Goal: Information Seeking & Learning: Learn about a topic

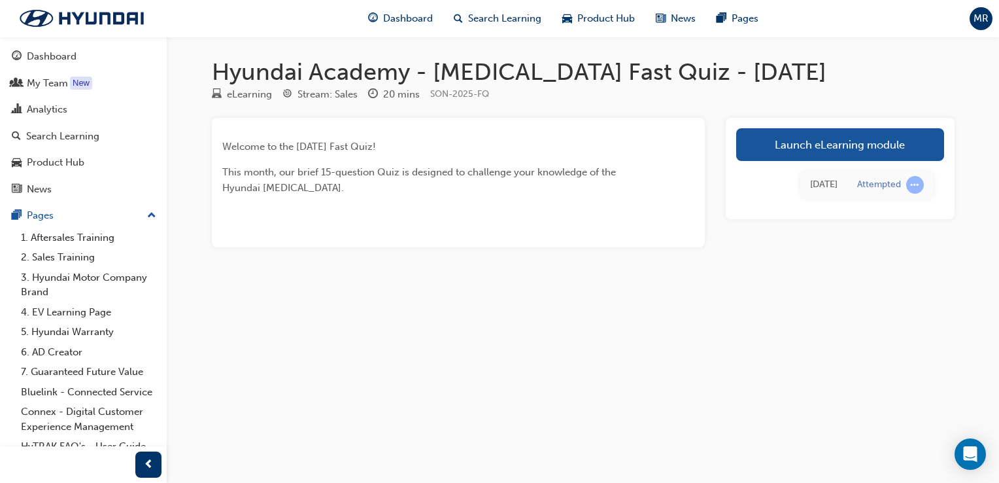
click at [985, 25] on span "MR" at bounding box center [981, 18] width 15 height 15
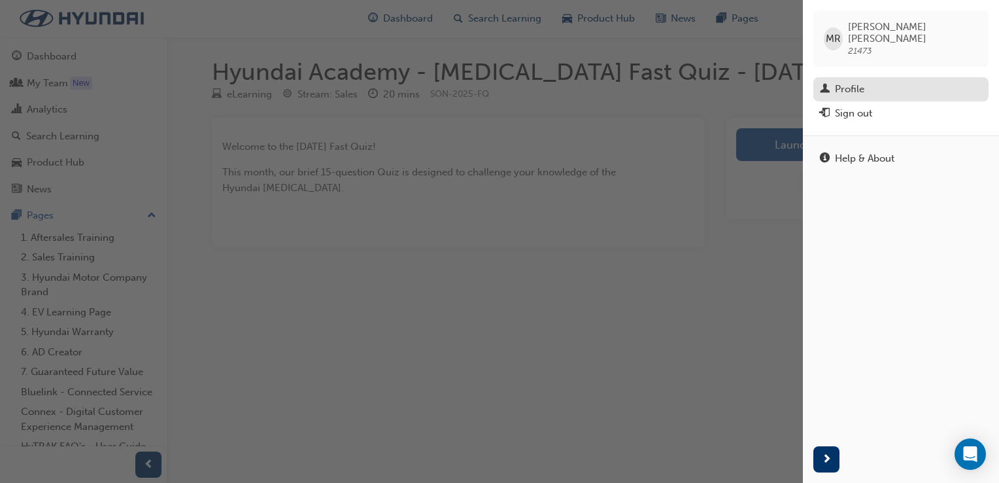
click at [862, 82] on div "Profile" at bounding box center [849, 89] width 29 height 15
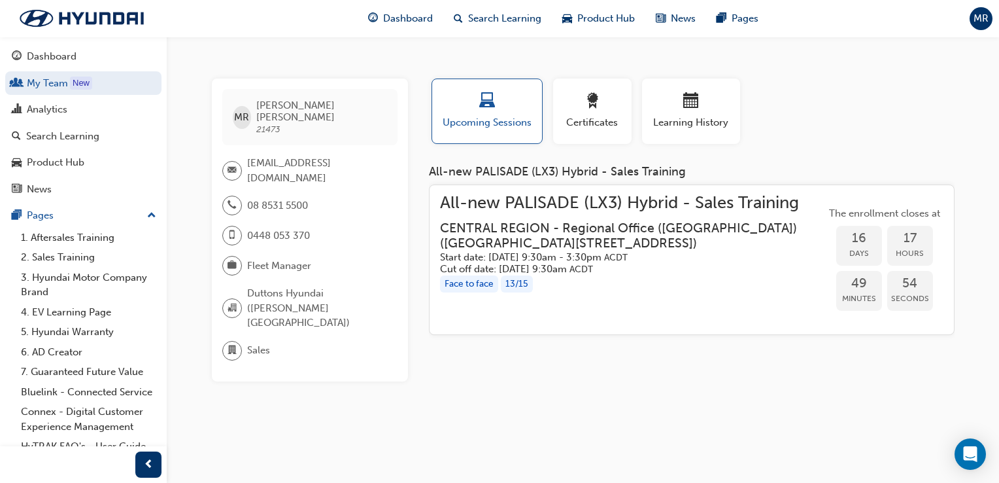
click at [976, 12] on span "MR" at bounding box center [981, 18] width 15 height 15
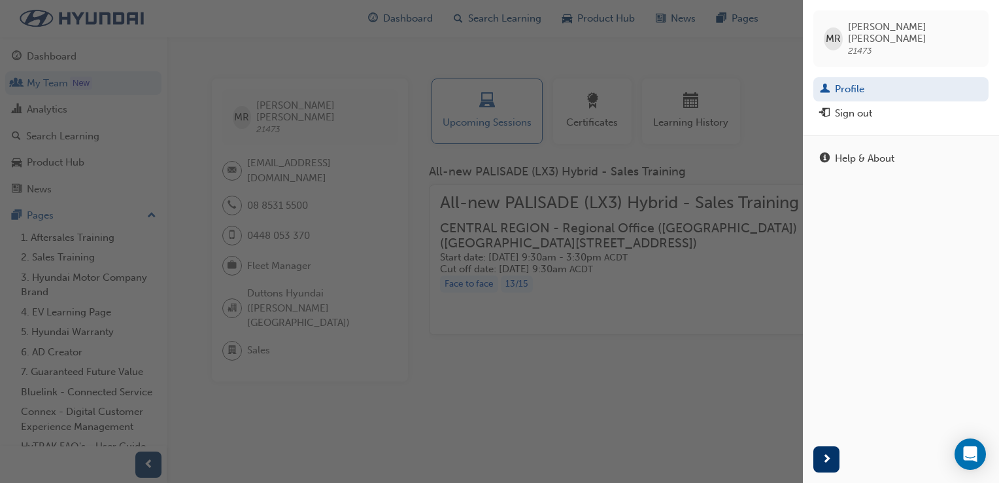
click at [675, 292] on div "button" at bounding box center [401, 241] width 803 height 483
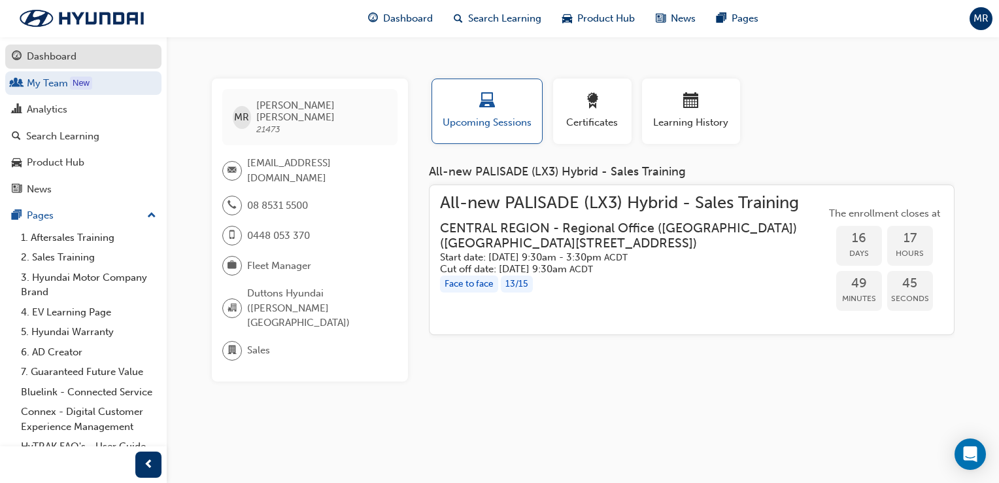
click at [48, 56] on div "Dashboard" at bounding box center [52, 56] width 50 height 15
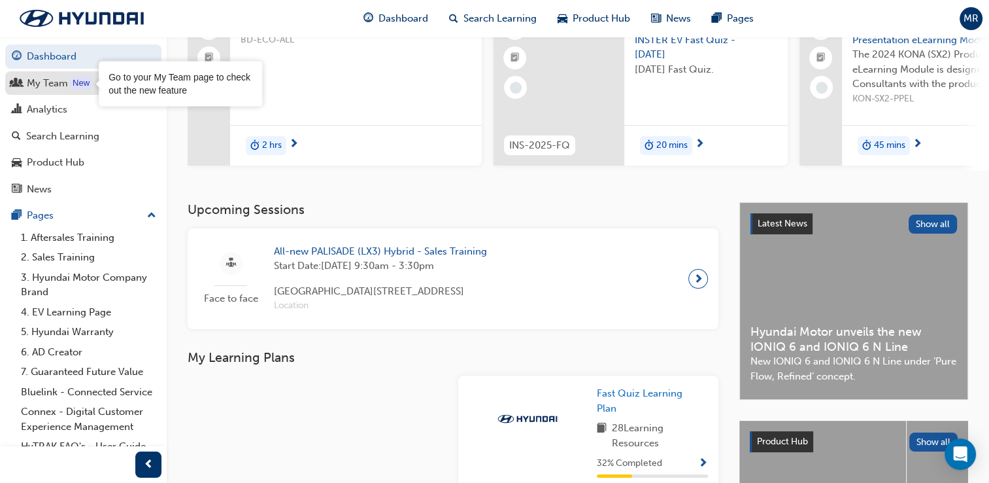
click at [75, 86] on div "New" at bounding box center [81, 82] width 22 height 13
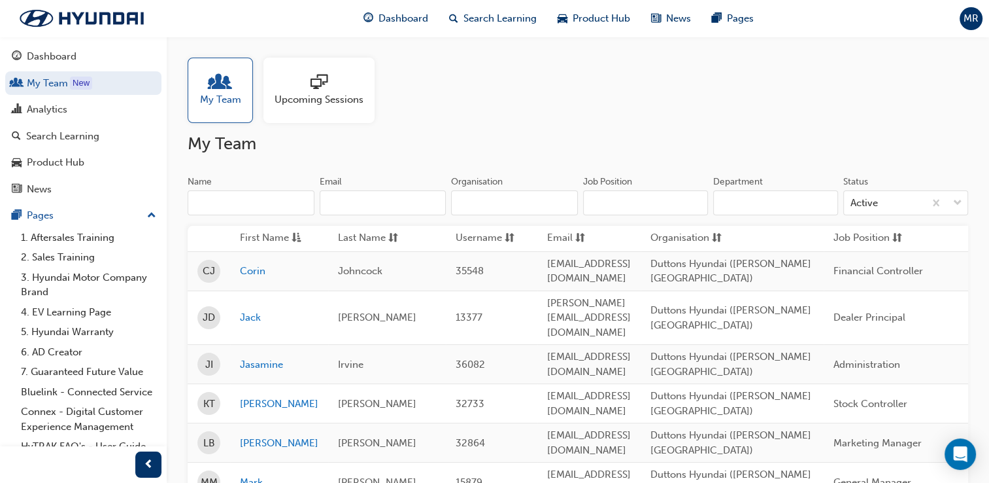
click at [966, 14] on span "MR" at bounding box center [971, 18] width 15 height 15
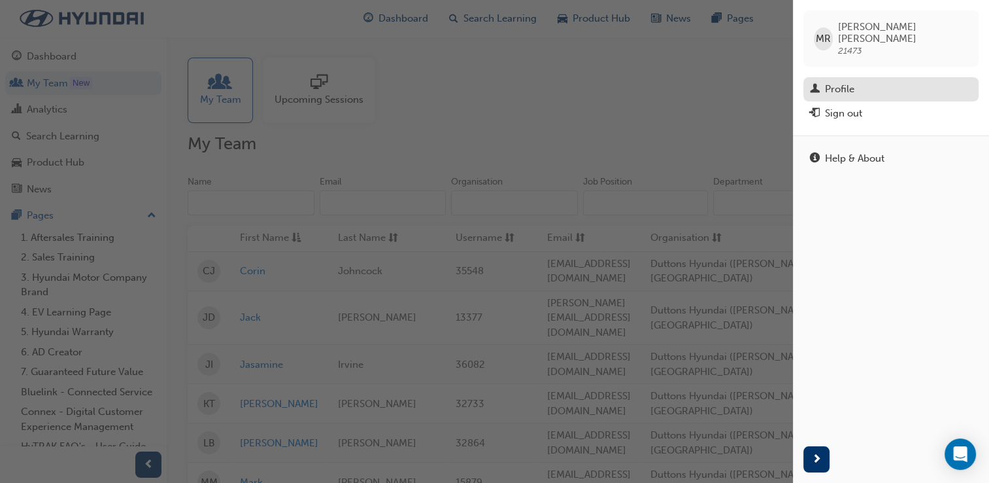
click at [860, 81] on div "Profile" at bounding box center [891, 89] width 162 height 16
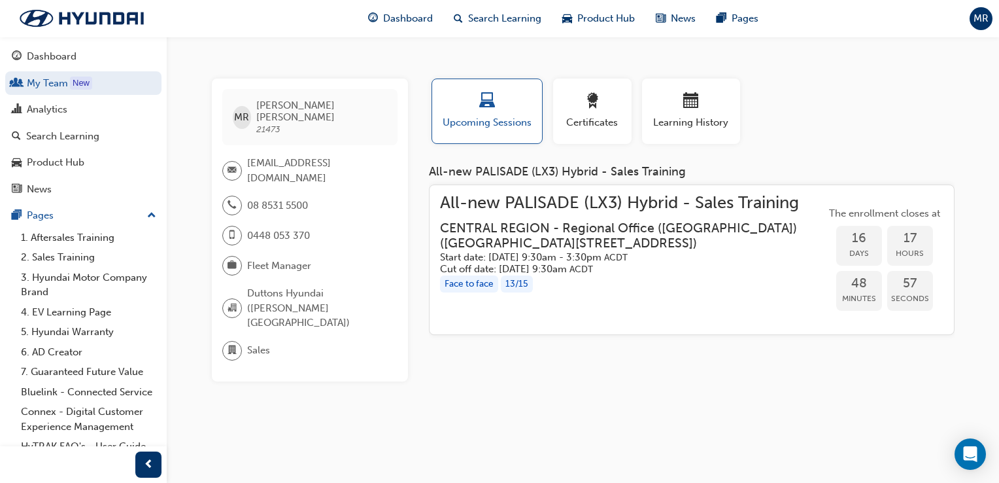
click at [248, 116] on span "MR" at bounding box center [241, 117] width 15 height 15
drag, startPoint x: 262, startPoint y: 294, endPoint x: 248, endPoint y: 333, distance: 40.7
click at [262, 296] on div "MR Meghan Rayson 21473 mrayson@duttons.com.au 08 8531 5500 0448 053 370 Fleet M…" at bounding box center [310, 229] width 196 height 303
drag, startPoint x: 247, startPoint y: 331, endPoint x: 262, endPoint y: 295, distance: 38.7
click at [262, 295] on div "MR Meghan Rayson 21473 mrayson@duttons.com.au 08 8531 5500 0448 053 370 Fleet M…" at bounding box center [310, 229] width 196 height 303
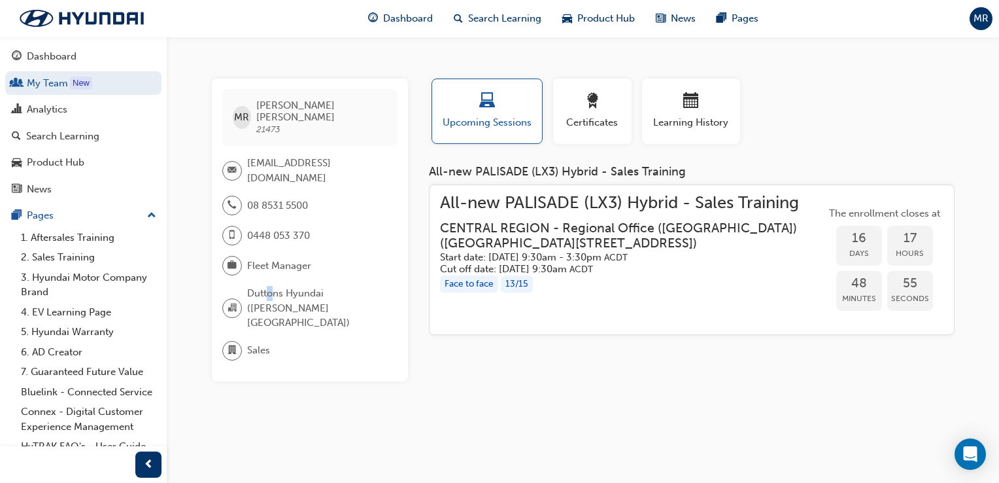
drag, startPoint x: 262, startPoint y: 295, endPoint x: 271, endPoint y: 256, distance: 40.3
click at [271, 256] on div "MR Meghan Rayson 21473 mrayson@duttons.com.au 08 8531 5500 0448 053 370 Fleet M…" at bounding box center [310, 229] width 196 height 303
drag, startPoint x: 271, startPoint y: 256, endPoint x: 272, endPoint y: 223, distance: 32.7
click at [272, 226] on div "0448 053 370" at bounding box center [266, 236] width 88 height 20
drag, startPoint x: 347, startPoint y: 197, endPoint x: 350, endPoint y: 184, distance: 13.5
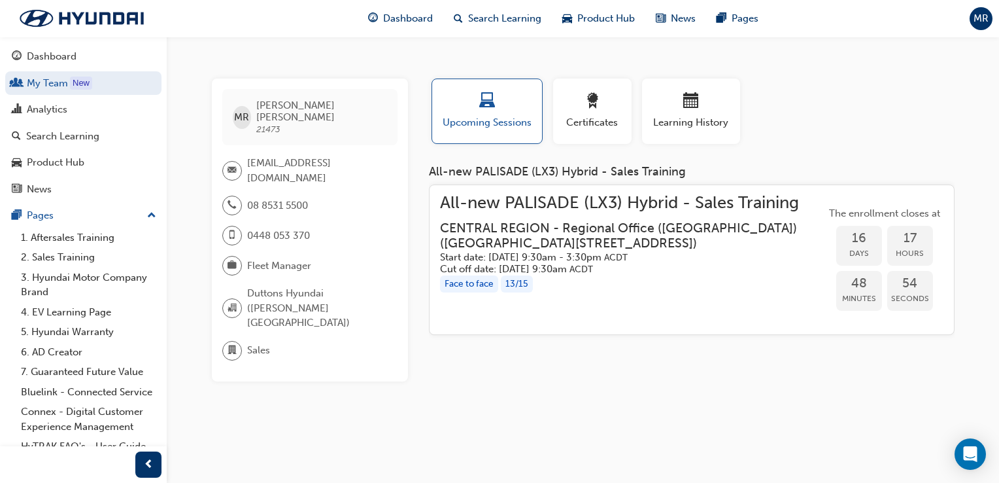
click at [348, 195] on div "08 8531 5500 0448 053 370" at bounding box center [309, 225] width 175 height 60
click at [964, 451] on icon "Open Intercom Messenger" at bounding box center [970, 453] width 17 height 17
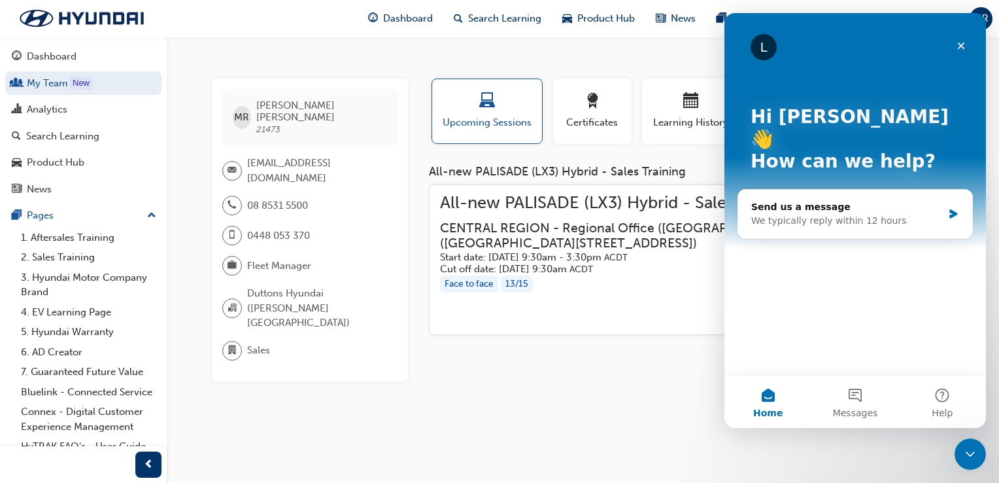
click at [590, 381] on div "MR Meghan Rayson 21473 mrayson@duttons.com.au 08 8531 5500 0448 053 370 Fleet M…" at bounding box center [499, 241] width 999 height 483
click at [962, 46] on icon "Close" at bounding box center [961, 45] width 7 height 7
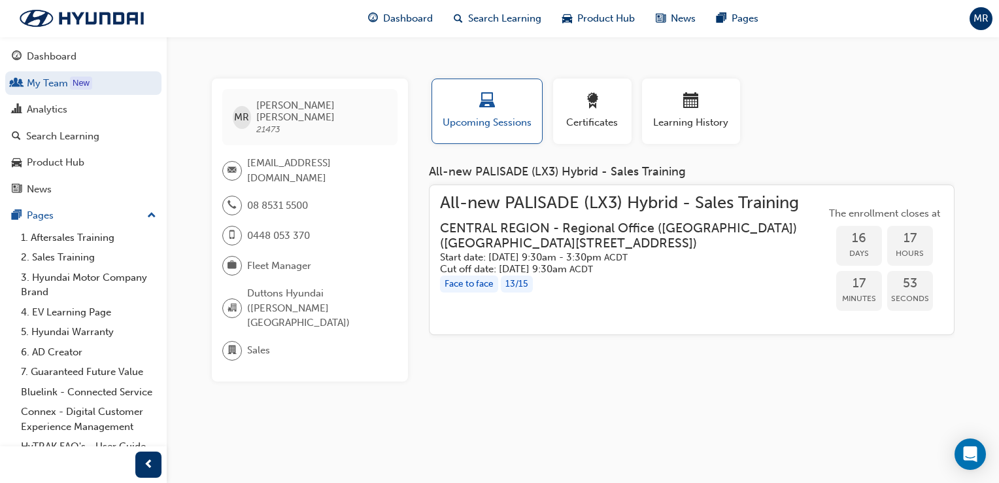
click at [521, 234] on h3 "CENTRAL REGION - Regional Office ([GEOGRAPHIC_DATA]) ( [STREET_ADDRESS] )" at bounding box center [622, 235] width 365 height 31
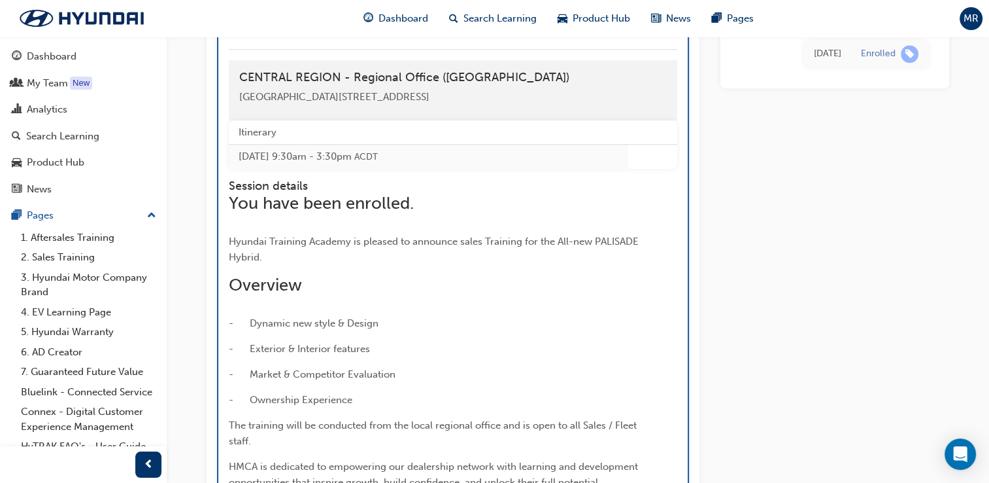
scroll to position [1134, 0]
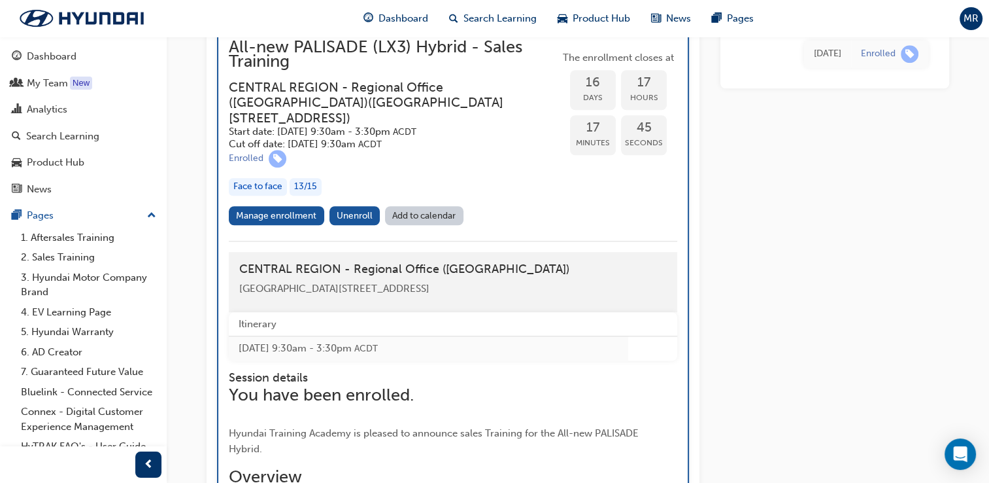
click at [293, 195] on div "13 / 15" at bounding box center [306, 187] width 32 height 18
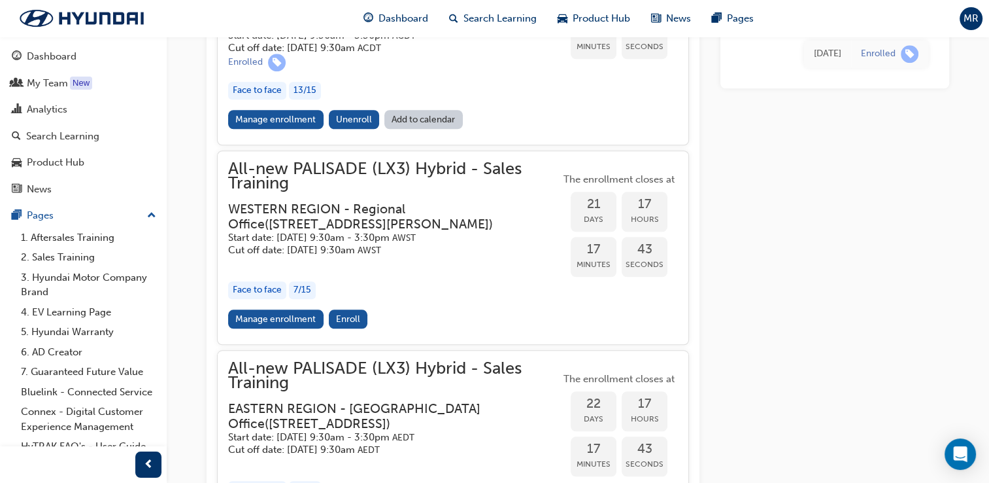
scroll to position [1199, 0]
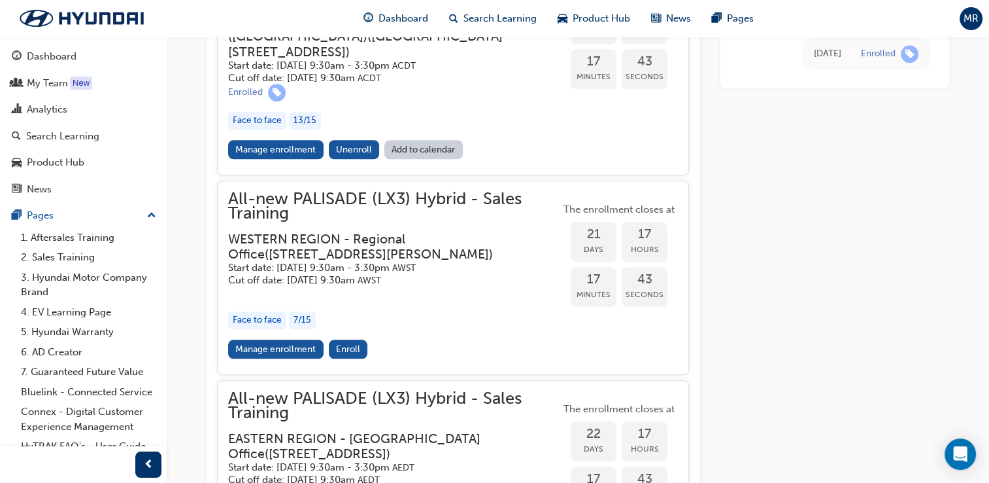
click at [266, 129] on div "Face to face" at bounding box center [257, 121] width 58 height 18
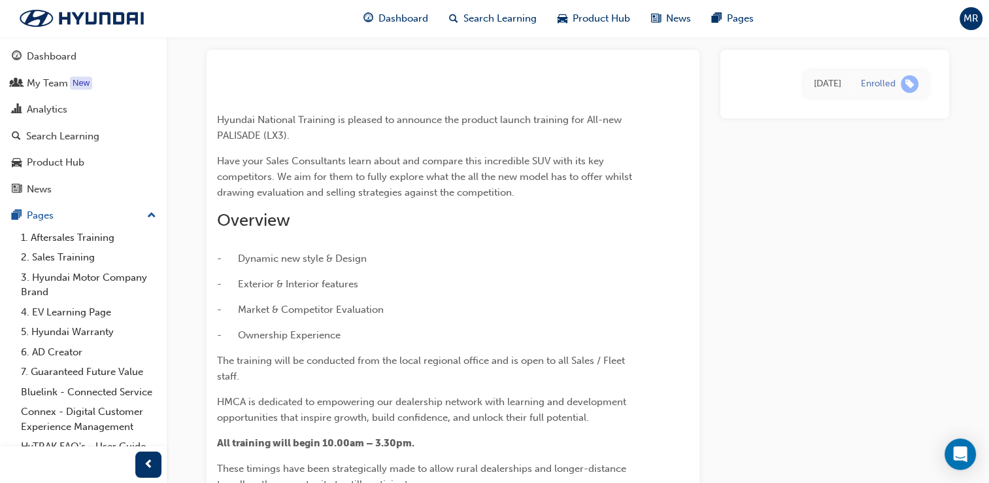
scroll to position [0, 0]
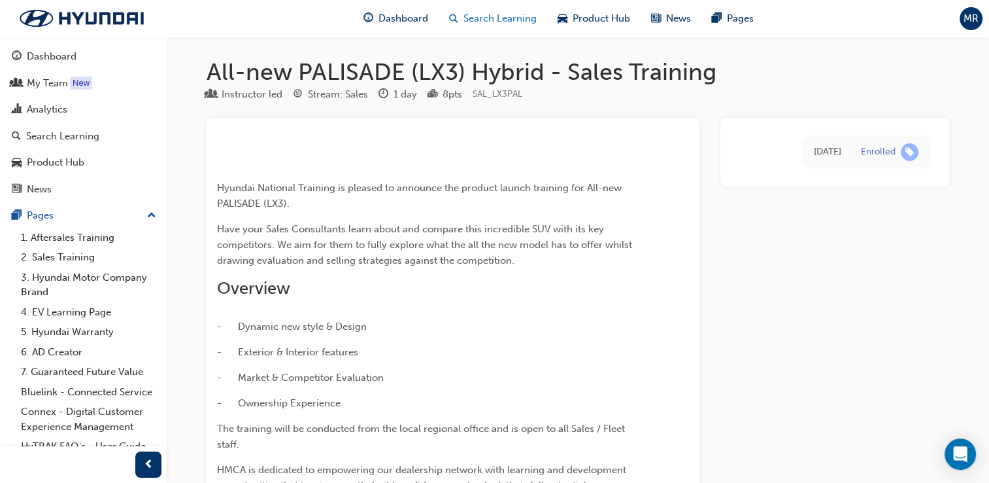
click at [450, 18] on span "search-icon" at bounding box center [453, 18] width 9 height 16
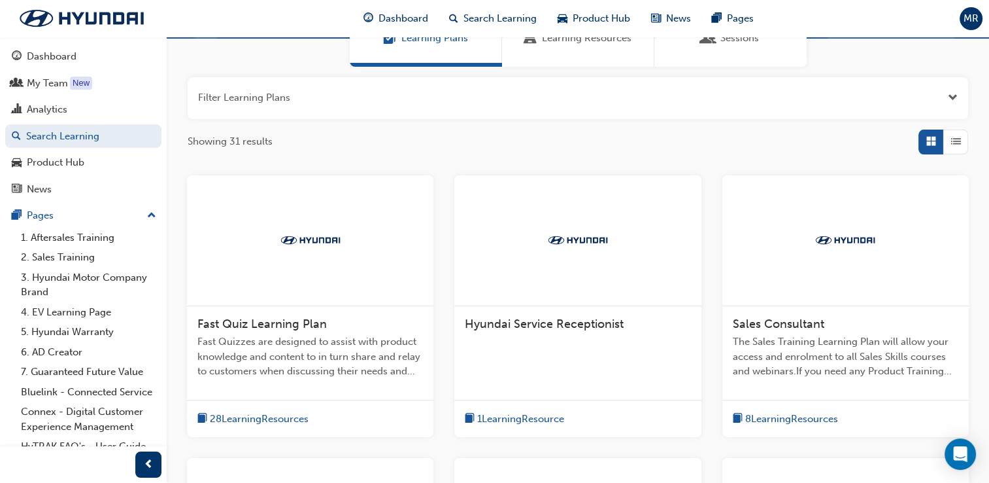
scroll to position [131, 0]
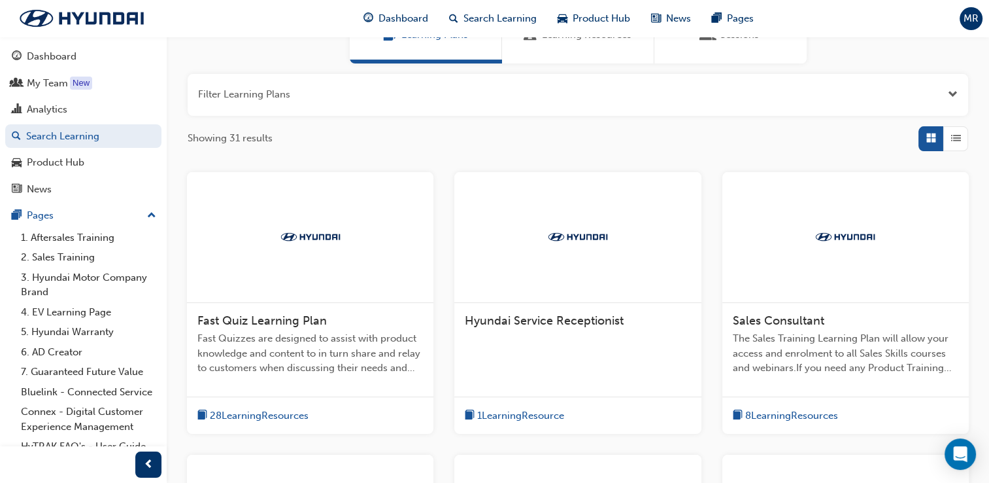
click at [421, 314] on div "Fast Quiz Learning Plan" at bounding box center [310, 321] width 226 height 16
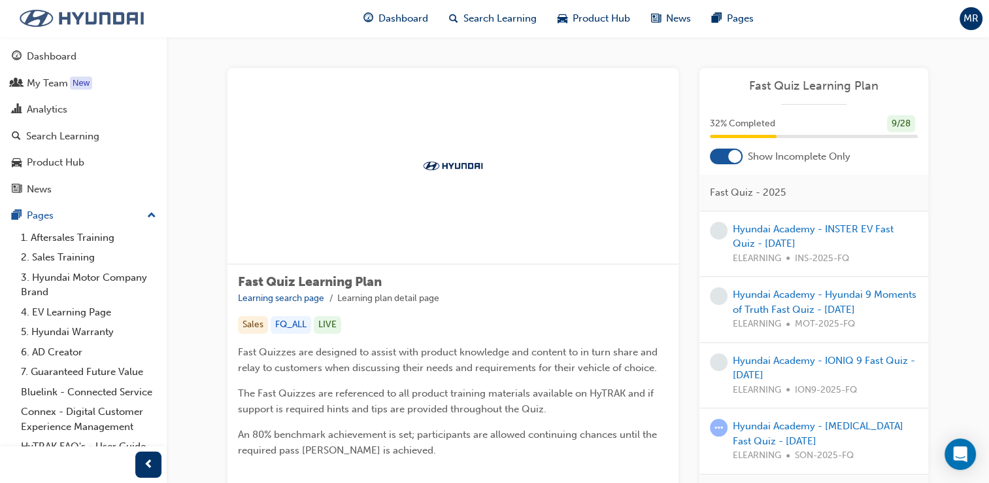
click at [68, 25] on img at bounding box center [82, 18] width 150 height 27
